Goal: Check status: Check status

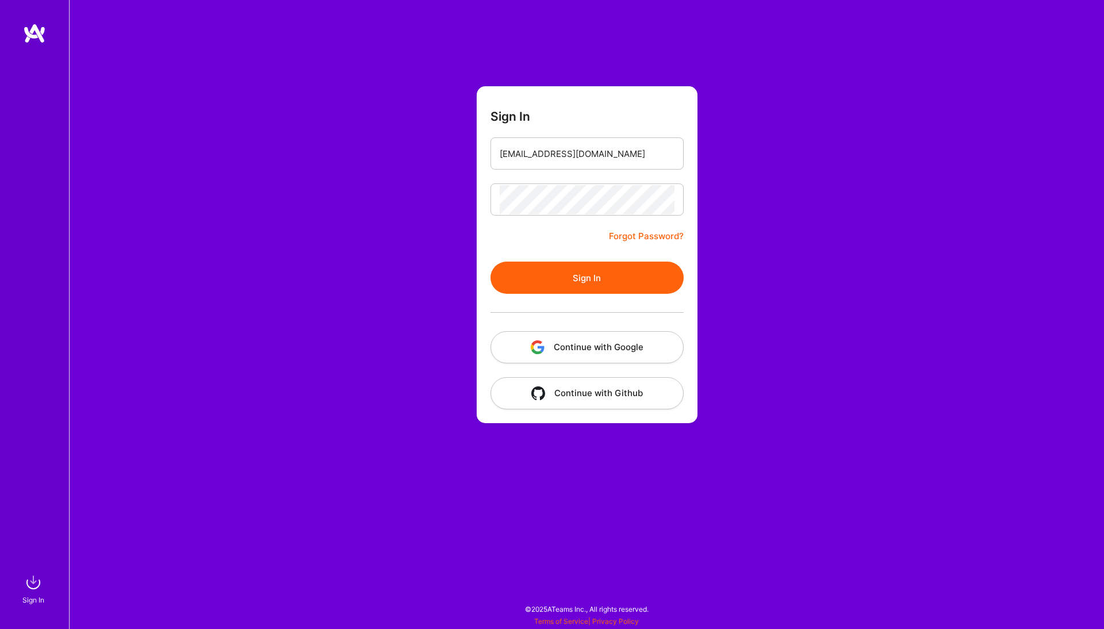
click at [609, 276] on button "Sign In" at bounding box center [586, 278] width 193 height 32
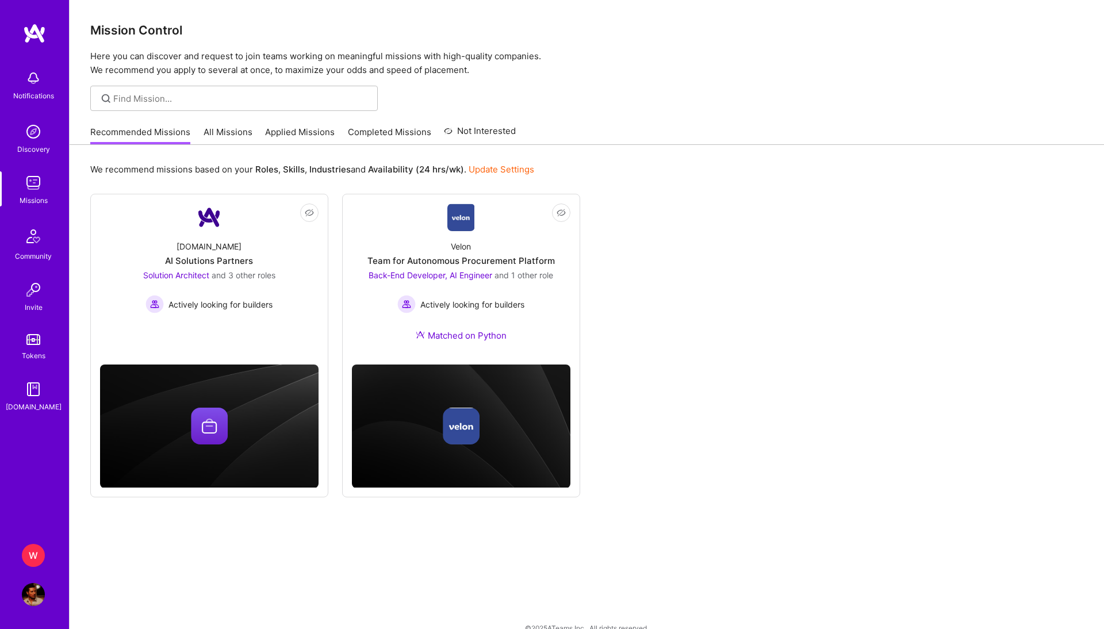
click at [36, 556] on div "W" at bounding box center [33, 555] width 23 height 23
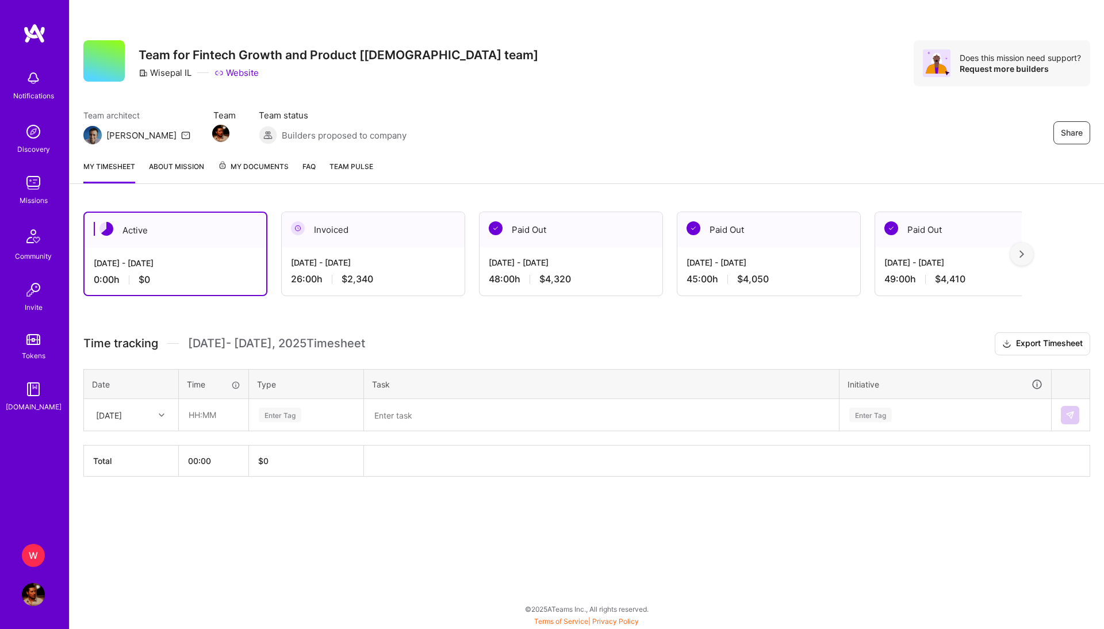
click at [263, 168] on span "My Documents" at bounding box center [253, 166] width 71 height 13
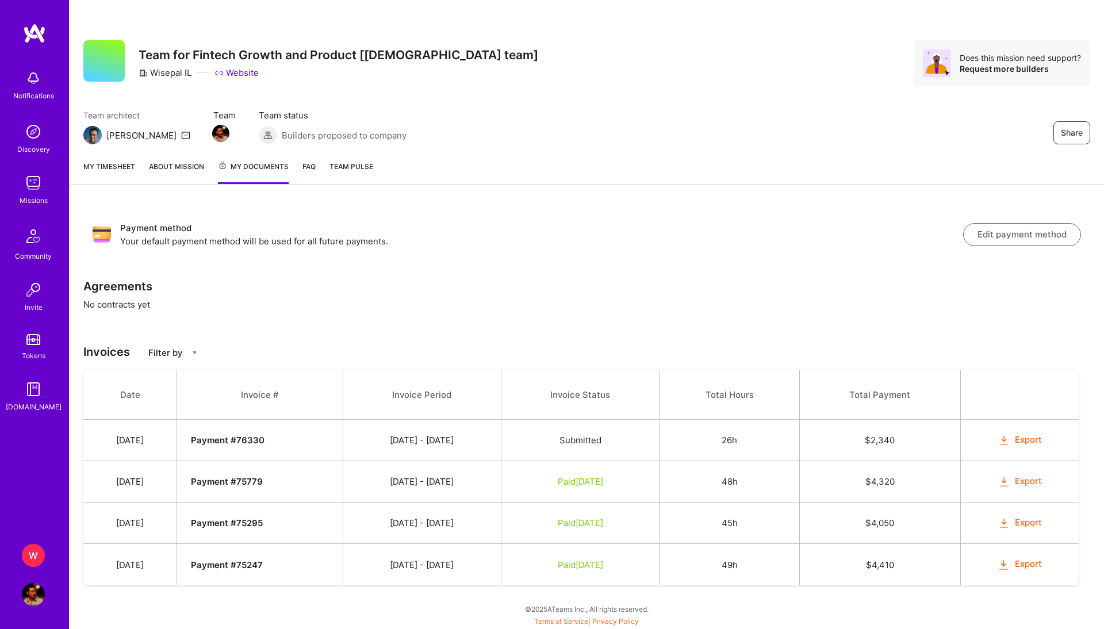
drag, startPoint x: 651, startPoint y: 480, endPoint x: 569, endPoint y: 485, distance: 81.8
click at [569, 485] on td "Paid [DATE]" at bounding box center [580, 481] width 159 height 41
click at [656, 463] on td "Paid [DATE]" at bounding box center [580, 481] width 159 height 41
drag, startPoint x: 647, startPoint y: 483, endPoint x: 559, endPoint y: 483, distance: 88.5
click at [559, 483] on td "Paid [DATE]" at bounding box center [580, 481] width 159 height 41
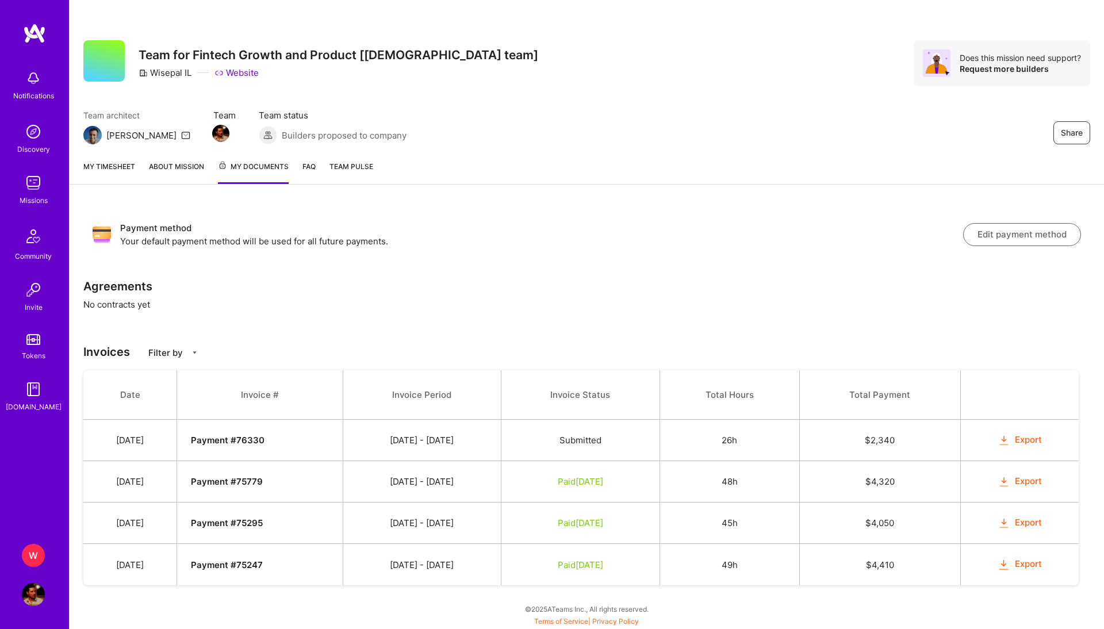
click at [410, 481] on td "[DATE] - [DATE]" at bounding box center [422, 481] width 158 height 41
drag, startPoint x: 410, startPoint y: 481, endPoint x: 468, endPoint y: 481, distance: 58.6
click at [471, 481] on td "[DATE] - [DATE]" at bounding box center [422, 481] width 158 height 41
copy td "[DATE] - [DATE]"
